Goal: Task Accomplishment & Management: Use online tool/utility

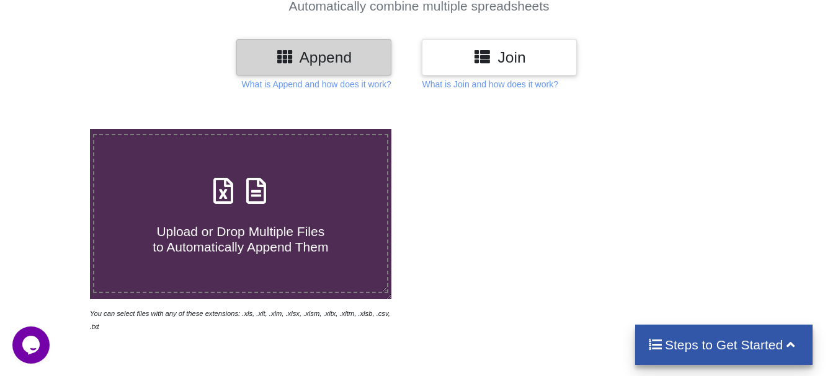
click at [264, 261] on label "Upload or Drop Multiple Files to Automatically Append Them" at bounding box center [240, 213] width 295 height 159
click at [56, 129] on input "Upload or Drop Multiple Files to Automatically Append Them" at bounding box center [56, 129] width 0 height 0
type input "C:\fakepath\Eligible1TransferOrderList (1) (2).xlsx"
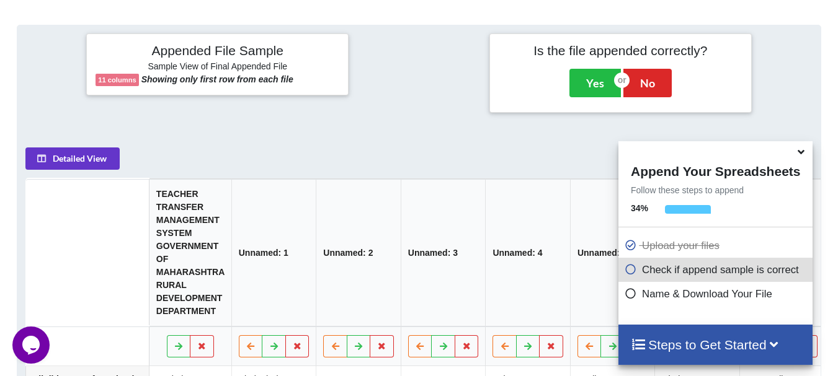
scroll to position [482, 0]
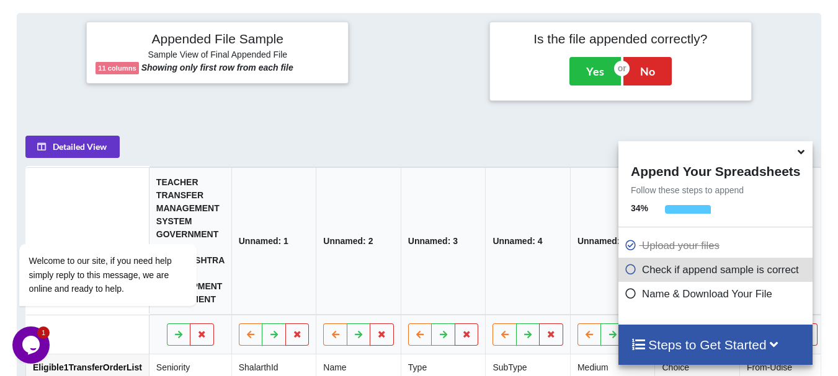
click at [471, 140] on div "Detailed View TEACHER TRANSFER MANAGEMENT SYSTEM GOVERNMENT OF MAHARASHTRA RURA…" at bounding box center [418, 295] width 787 height 319
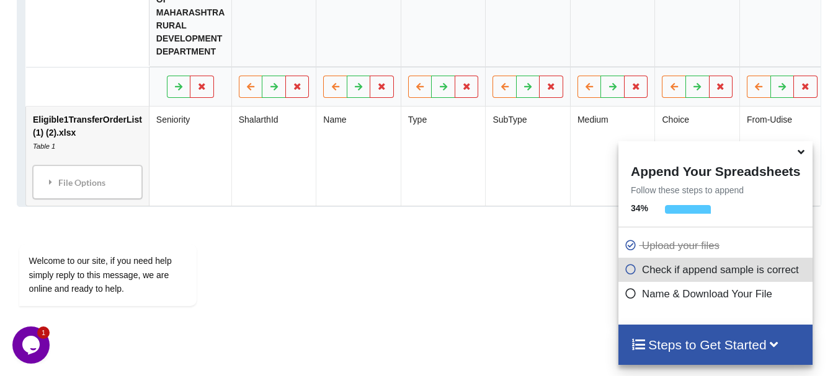
scroll to position [668, 0]
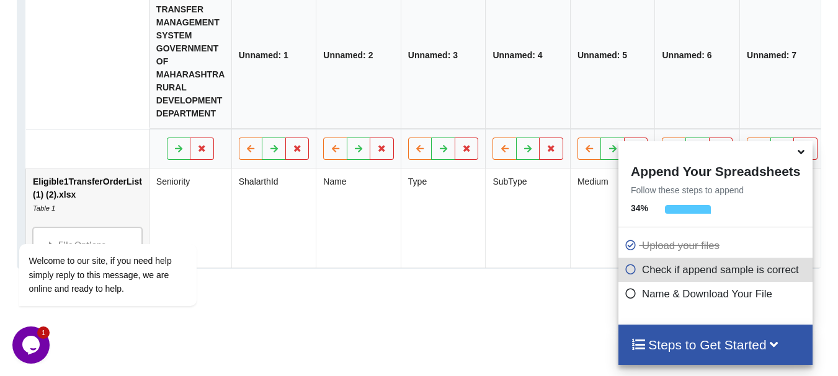
click at [687, 345] on h4 "Steps to Get Started" at bounding box center [715, 345] width 169 height 16
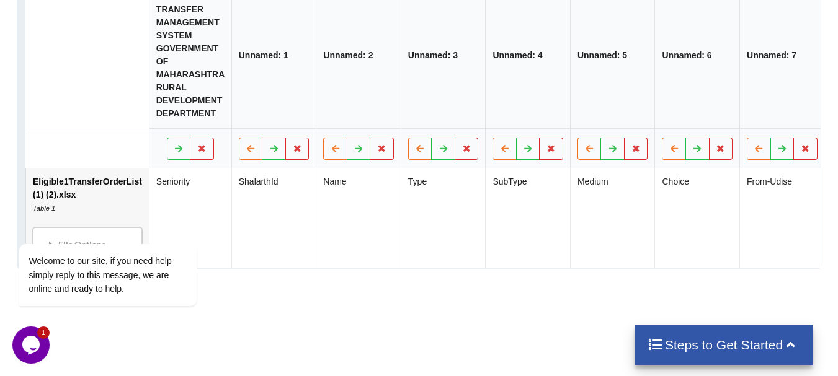
click at [686, 339] on h4 "Steps to Get Started" at bounding box center [723, 345] width 153 height 16
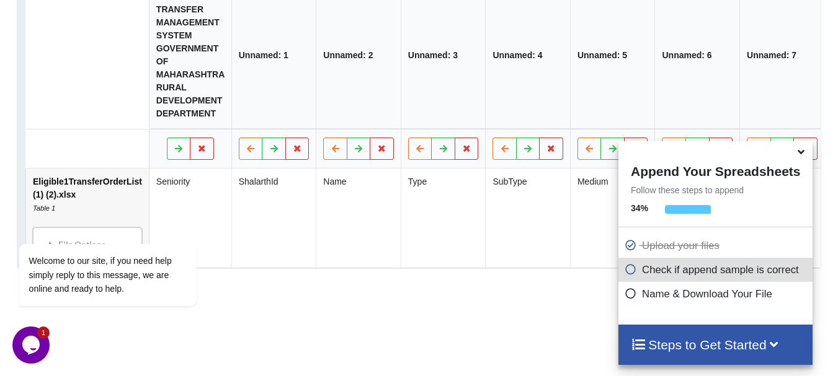
click at [626, 271] on icon at bounding box center [630, 267] width 12 height 11
click at [455, 298] on div "Add More Files to Automatically Append with Current You can select files with a…" at bounding box center [419, 15] width 838 height 913
click at [706, 340] on h4 "Steps to Get Started" at bounding box center [715, 345] width 169 height 16
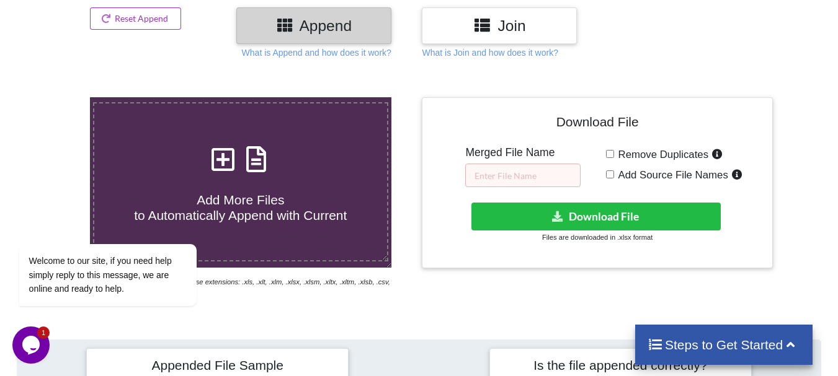
scroll to position [146, 0]
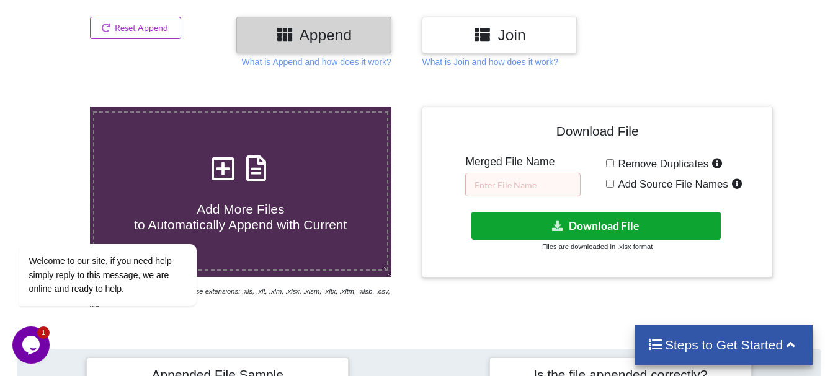
click at [564, 225] on icon at bounding box center [557, 225] width 13 height 9
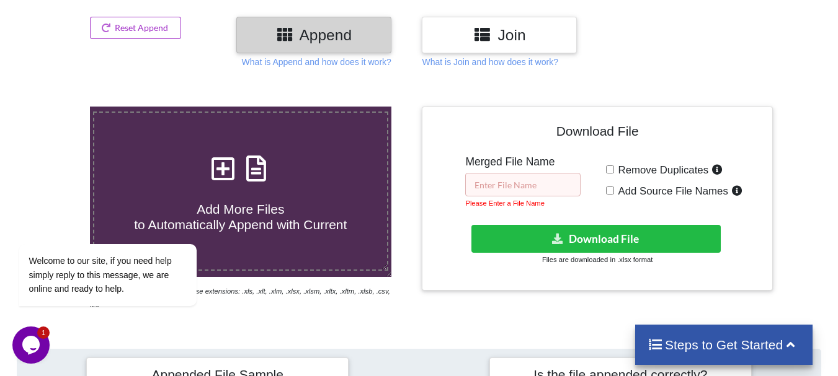
click at [535, 190] on input "text" at bounding box center [522, 185] width 115 height 24
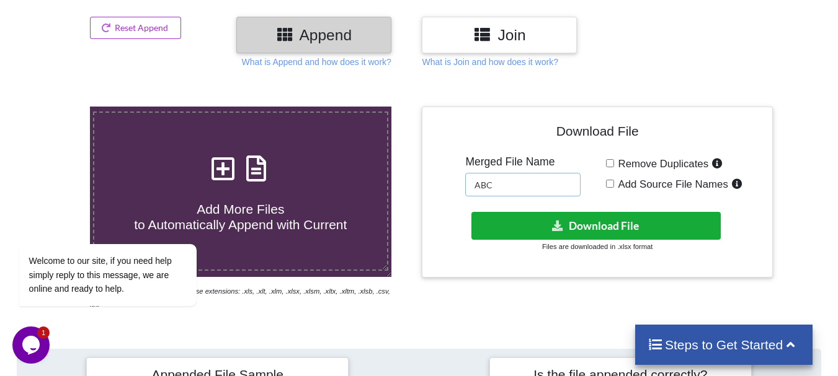
type input "ABC"
click at [557, 222] on icon at bounding box center [557, 225] width 13 height 9
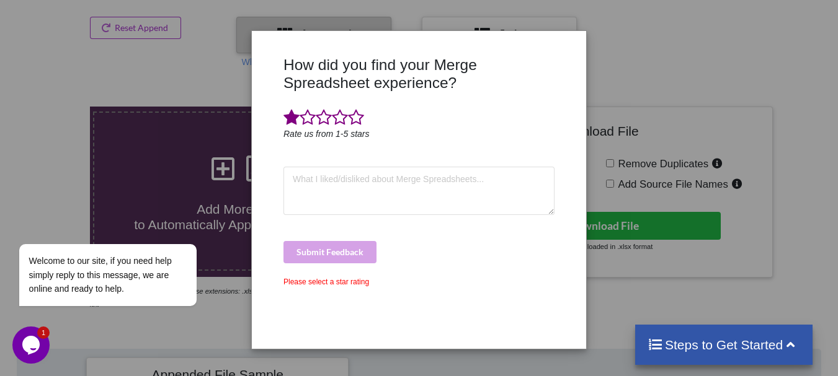
click at [294, 118] on span at bounding box center [291, 117] width 16 height 17
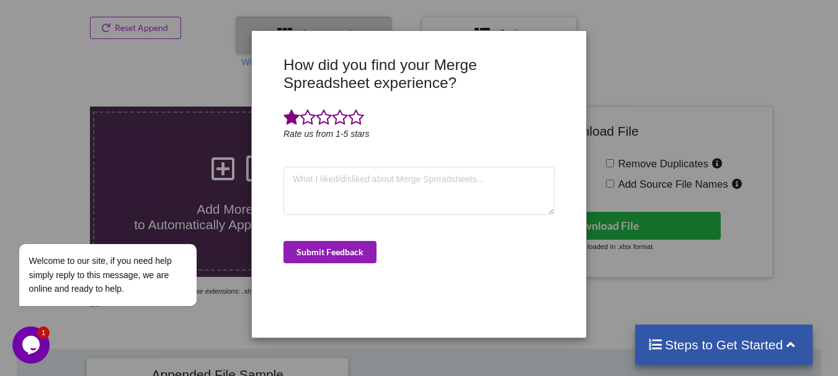
click at [345, 255] on button "Submit Feedback" at bounding box center [329, 252] width 93 height 22
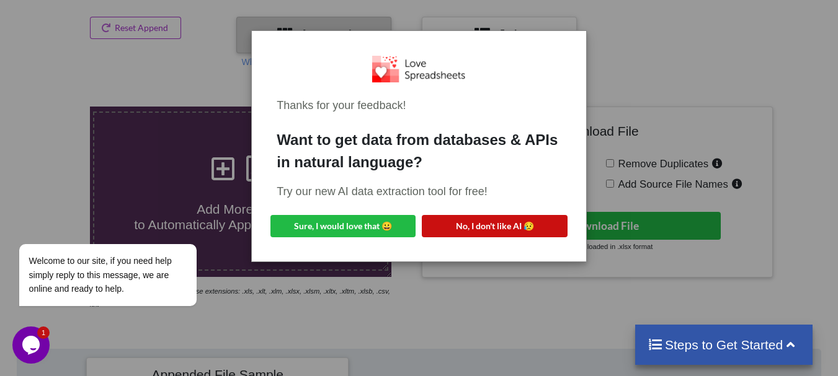
click at [452, 224] on button "No, I don't like AI 😥" at bounding box center [494, 226] width 145 height 22
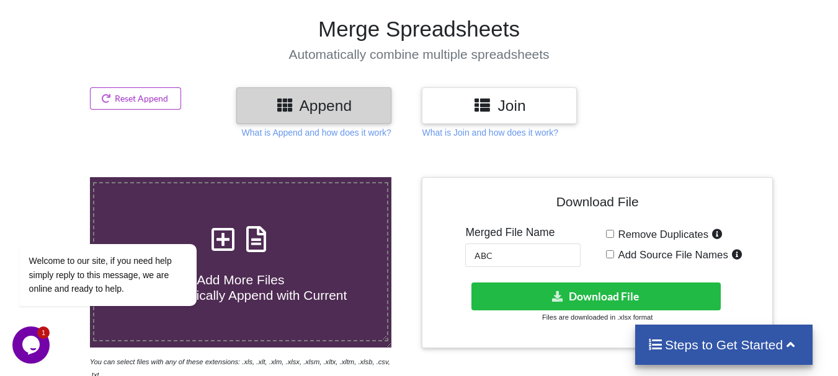
scroll to position [0, 0]
